Goal: Check status: Check status

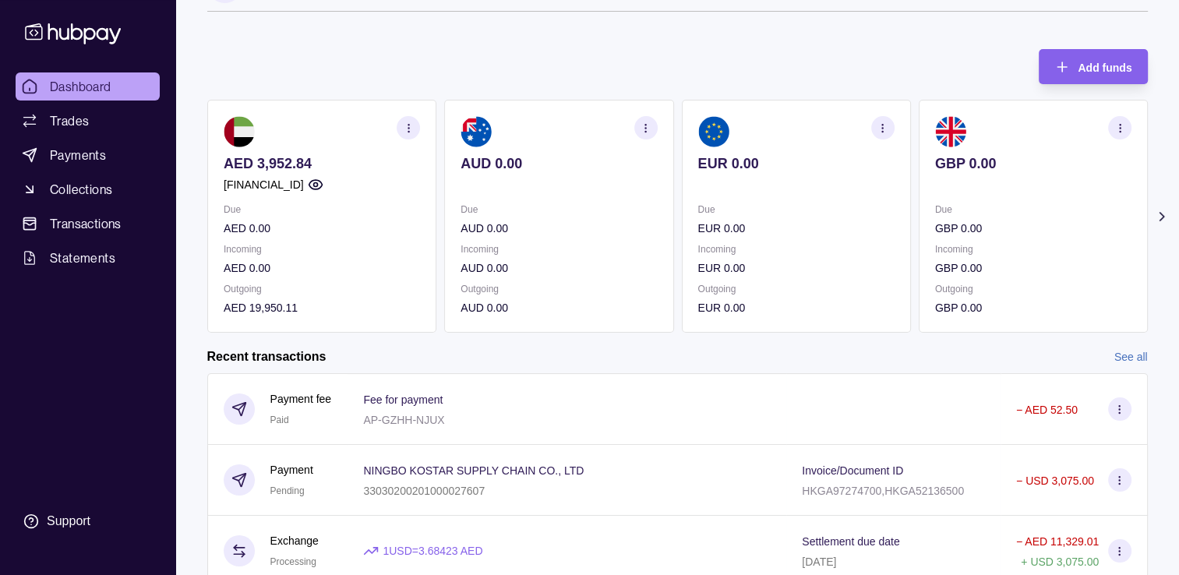
scroll to position [78, 0]
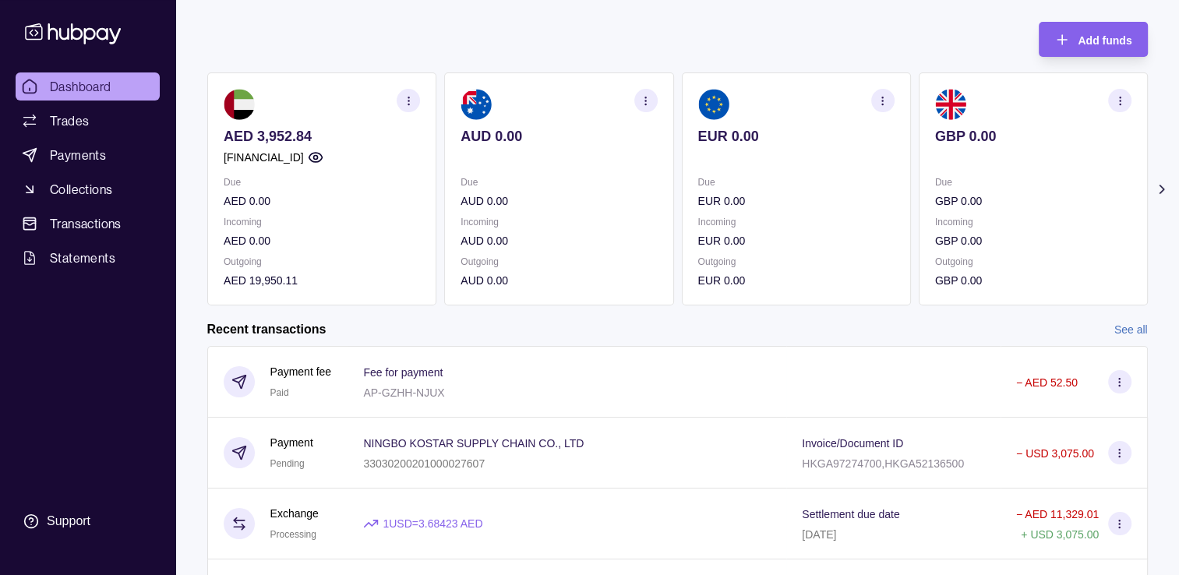
click at [305, 39] on div "Add funds AED 3,952.84 [FINANCIAL_ID] Due AED 0.00 Incoming AED 0.00 Outgoing A…" at bounding box center [677, 155] width 941 height 299
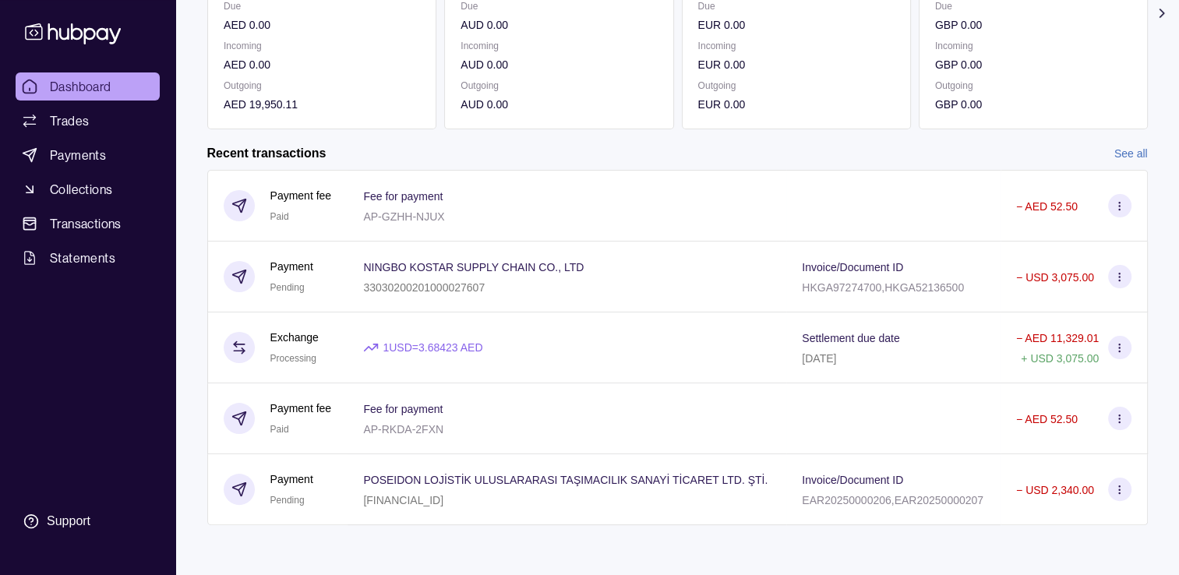
scroll to position [256, 0]
click at [1115, 145] on link "See all" at bounding box center [1132, 153] width 34 height 17
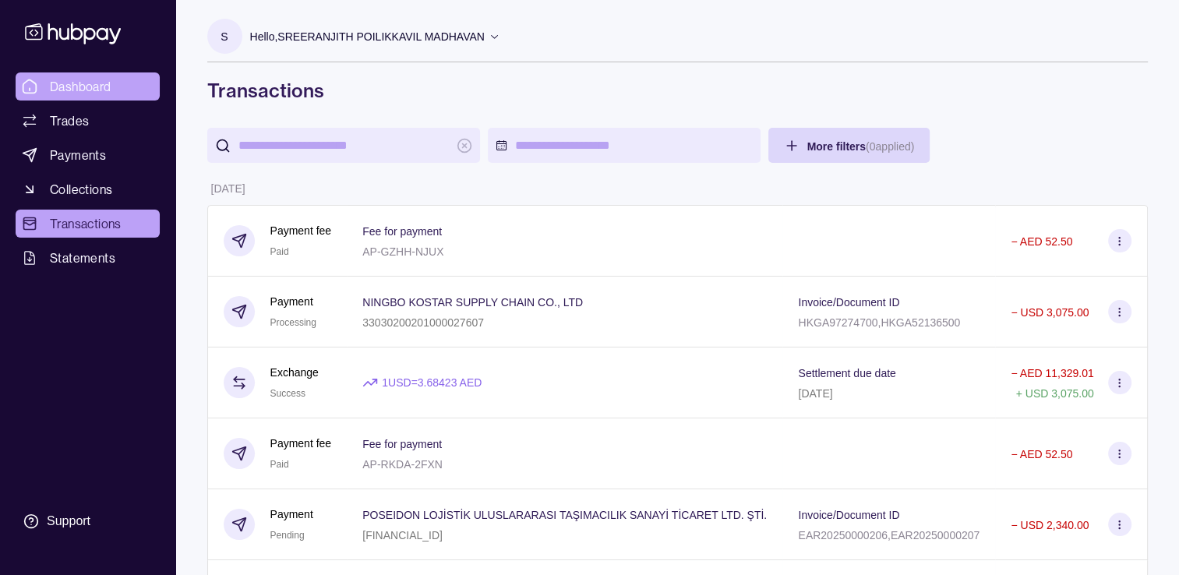
click at [30, 87] on icon at bounding box center [30, 87] width 16 height 16
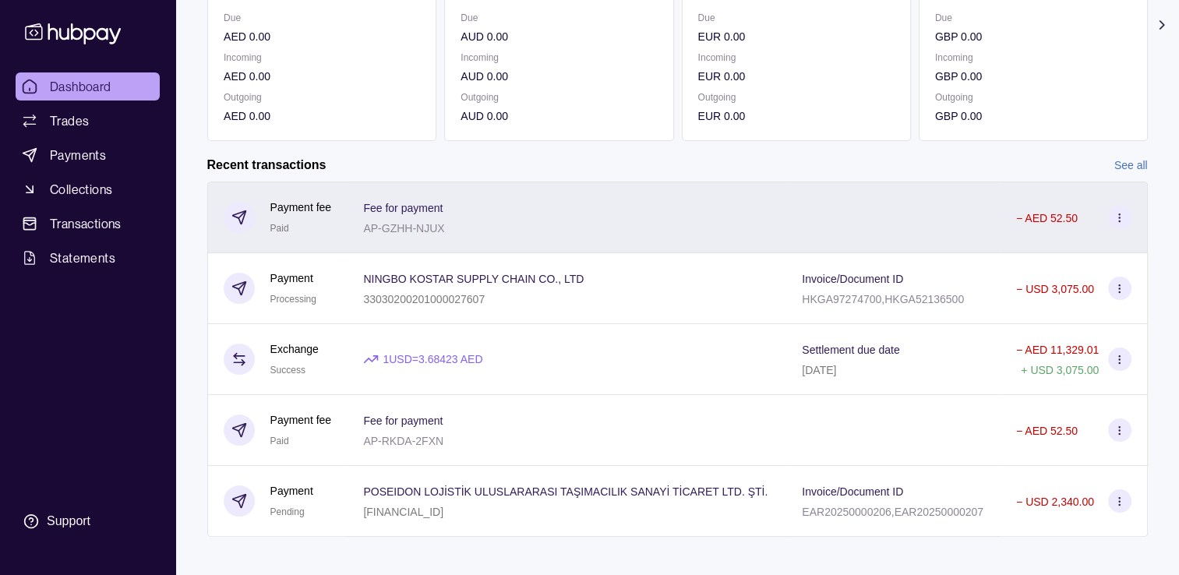
scroll to position [256, 0]
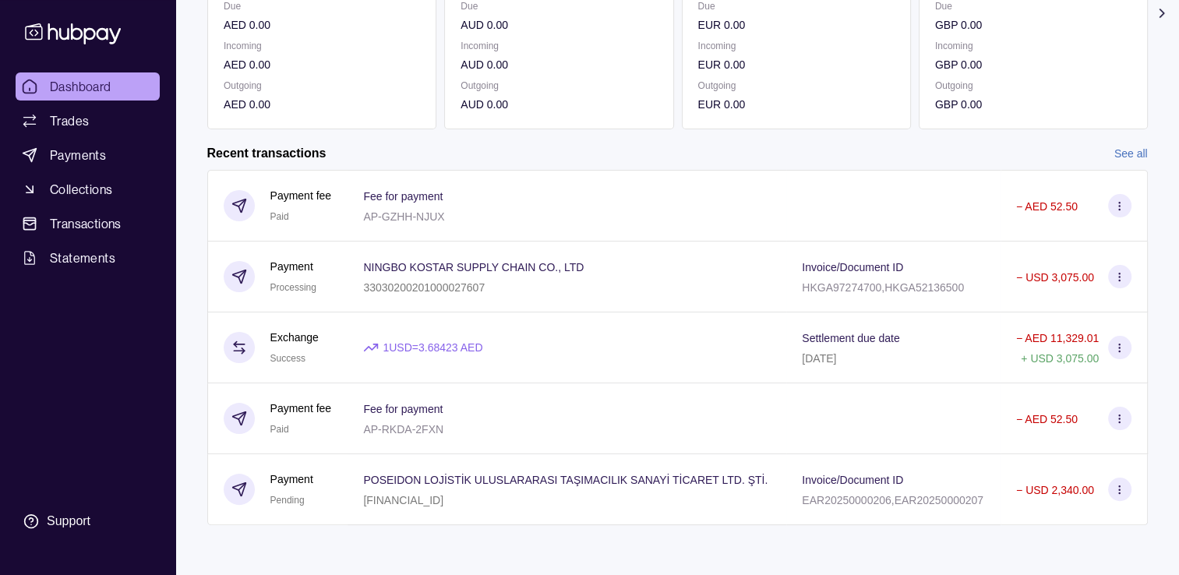
click at [1110, 145] on div "Recent transactions See all" at bounding box center [677, 153] width 941 height 17
click at [1109, 150] on div "Recent transactions See all" at bounding box center [677, 153] width 941 height 17
click at [1117, 151] on link "See all" at bounding box center [1132, 153] width 34 height 17
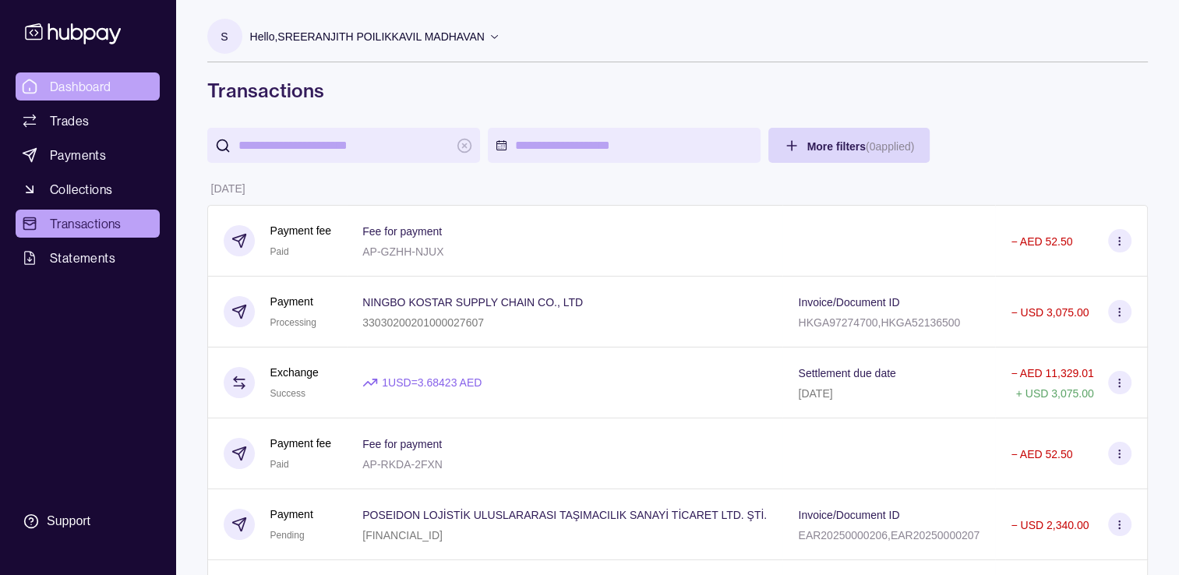
click at [86, 90] on span "Dashboard" at bounding box center [81, 86] width 62 height 19
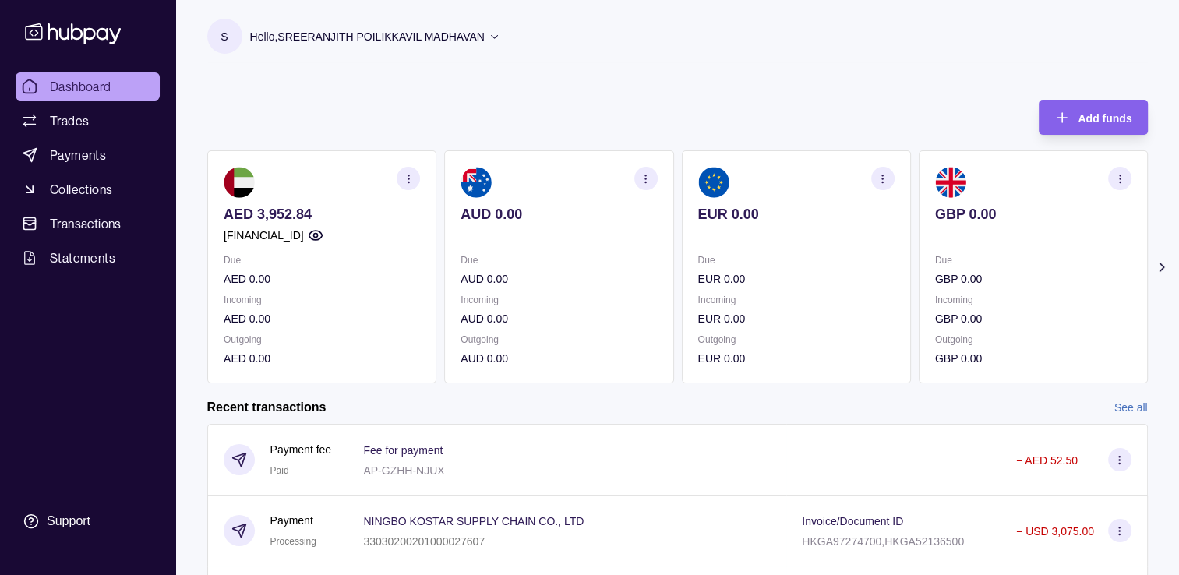
click at [274, 292] on p "Incoming" at bounding box center [322, 300] width 196 height 17
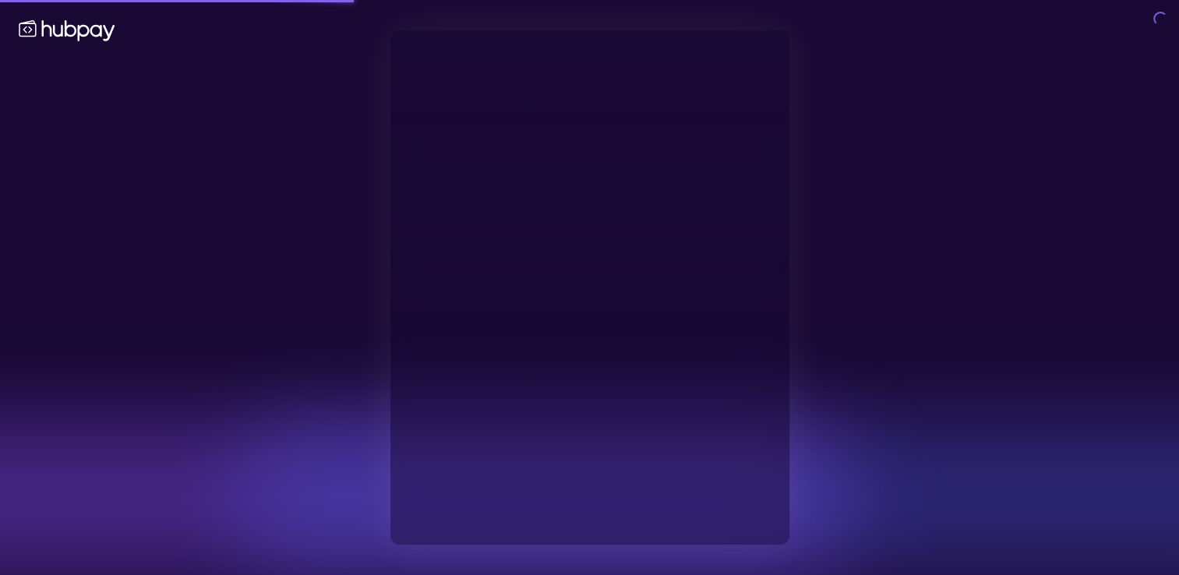
type input "**********"
